Goal: Information Seeking & Learning: Learn about a topic

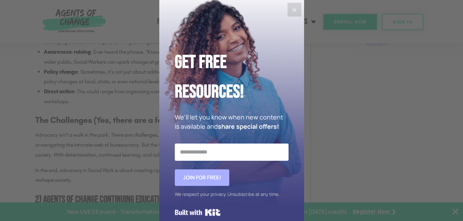
scroll to position [680, 0]
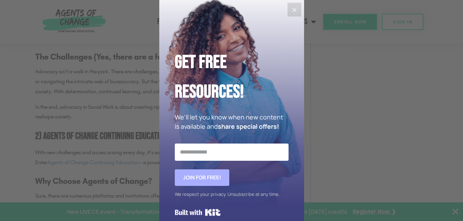
click at [292, 12] on icon "Close" at bounding box center [294, 10] width 8 height 8
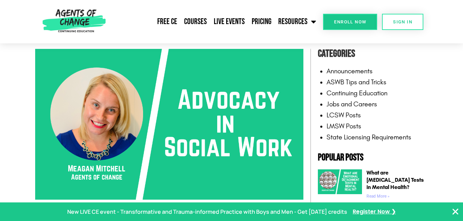
scroll to position [118, 0]
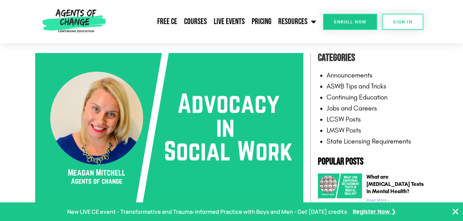
click at [56, 38] on img at bounding box center [74, 21] width 69 height 43
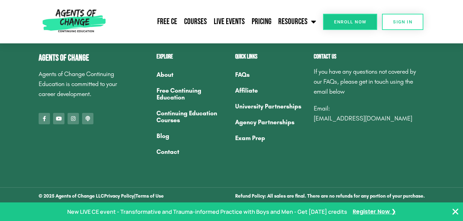
scroll to position [2219, 0]
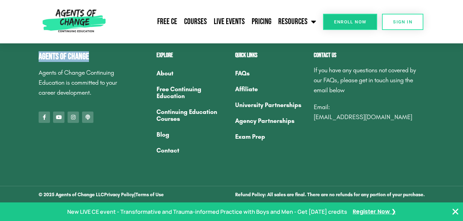
drag, startPoint x: 89, startPoint y: 56, endPoint x: 37, endPoint y: 52, distance: 52.5
click at [37, 52] on div "Agents of Change Agents of Change Continuing Education is committed to your car…" at bounding box center [80, 105] width 90 height 113
drag, startPoint x: 39, startPoint y: 54, endPoint x: 70, endPoint y: 59, distance: 31.7
copy h4 "Agents of Change"
click at [44, 9] on img at bounding box center [74, 21] width 69 height 43
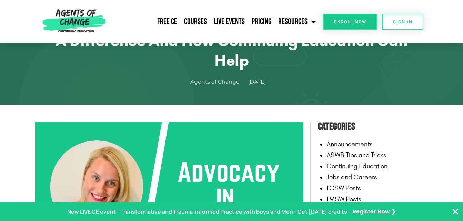
scroll to position [0, 0]
